Goal: Find specific fact: Find specific fact

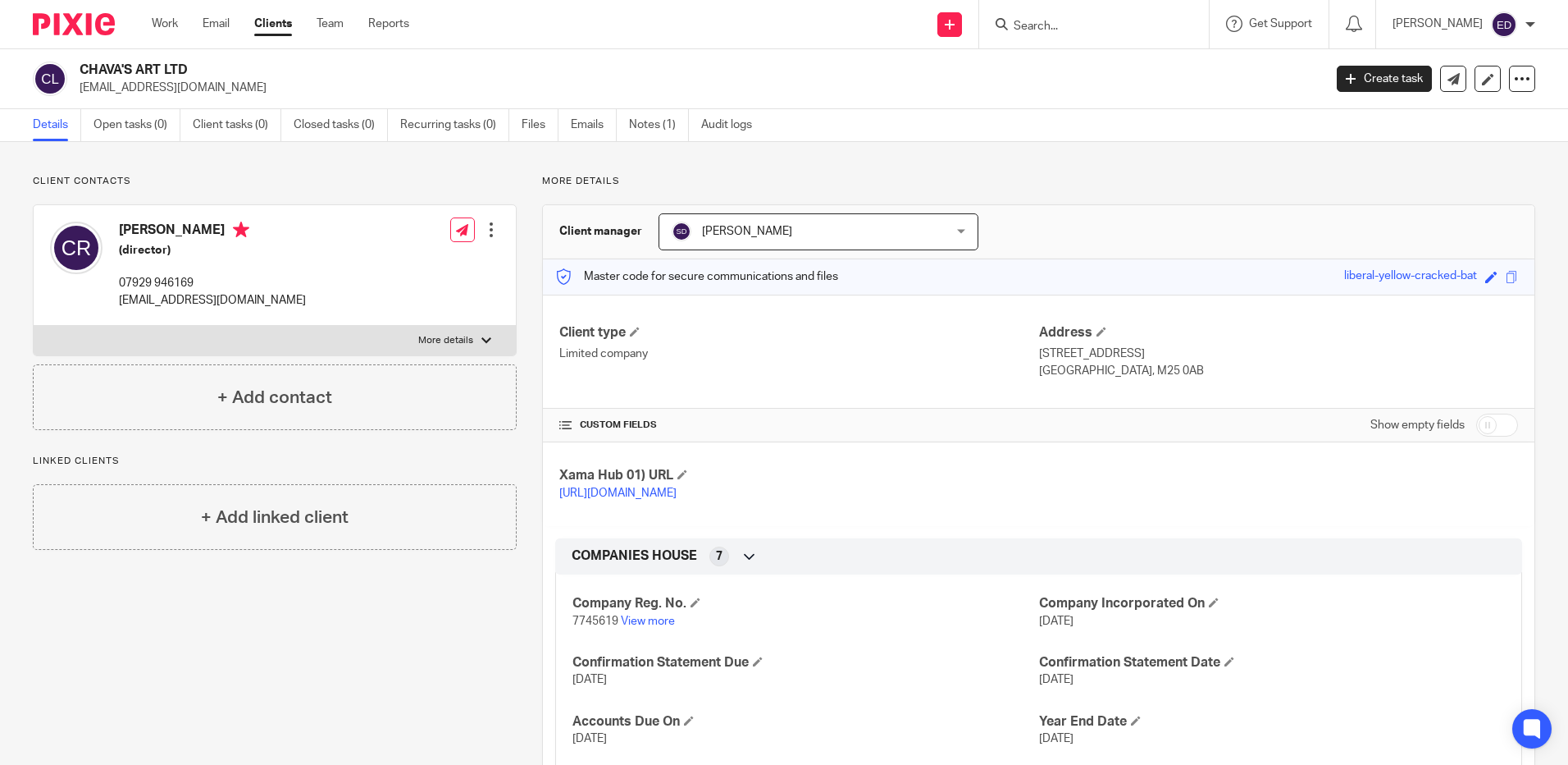
click at [1093, 30] on input "Search" at bounding box center [1085, 27] width 148 height 15
type input "lyt"
click at [1147, 86] on link at bounding box center [1123, 71] width 228 height 38
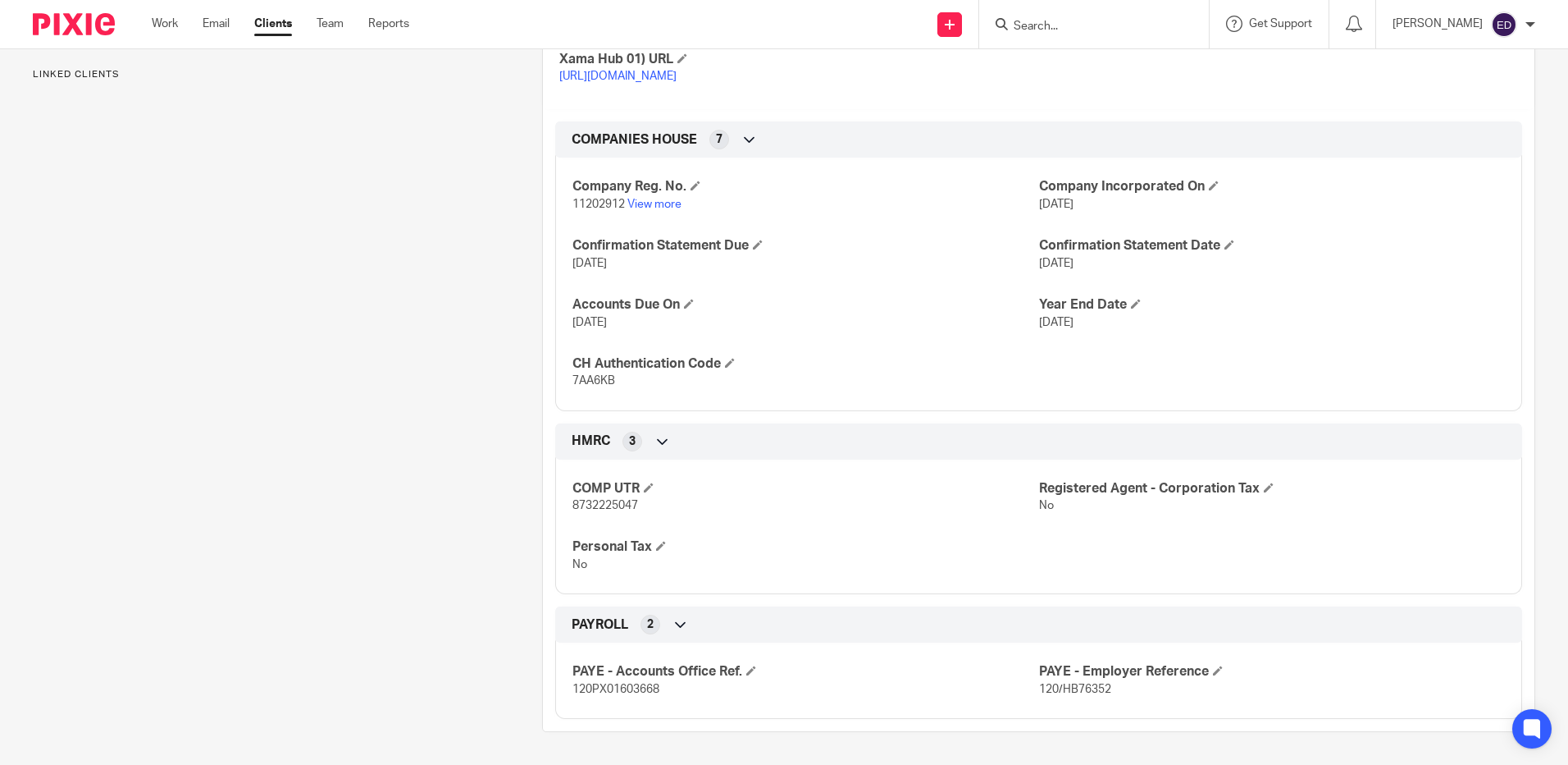
scroll to position [450, 0]
drag, startPoint x: 571, startPoint y: 691, endPoint x: 662, endPoint y: 687, distance: 91.1
click at [662, 687] on p "120PX01603668" at bounding box center [805, 689] width 466 height 16
drag, startPoint x: 662, startPoint y: 687, endPoint x: 643, endPoint y: 689, distance: 19.1
copy span "120PX01603668"
